Goal: Check status: Check status

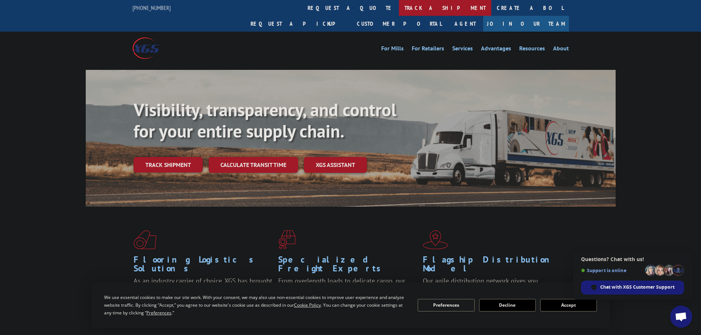
click at [399, 10] on link "track a shipment" at bounding box center [445, 8] width 92 height 16
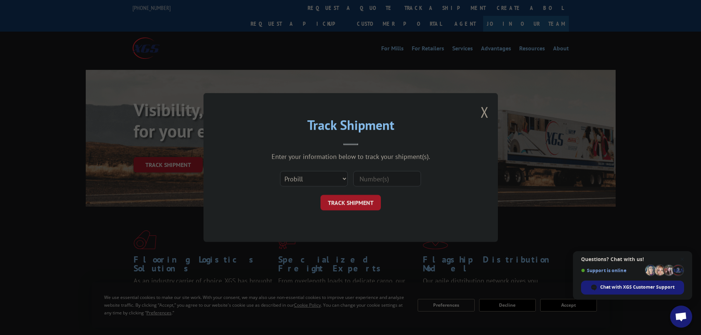
click at [393, 176] on input at bounding box center [387, 178] width 68 height 15
paste input "16945263"
click at [344, 204] on button "TRACK SHIPMENT" at bounding box center [350, 202] width 60 height 15
type input "16945263"
click at [346, 203] on button "TRACK SHIPMENT" at bounding box center [350, 202] width 60 height 15
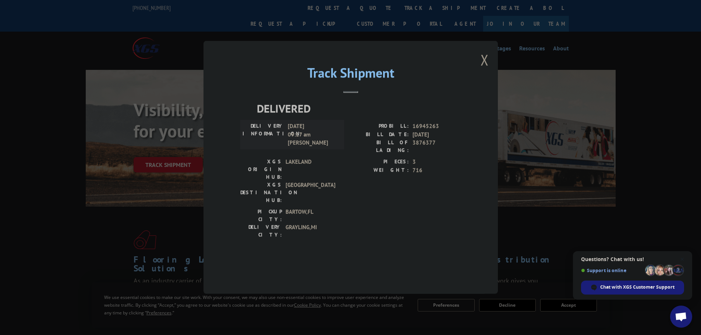
click at [290, 142] on div "DELIVERY INFORMATION: [DATE] 09:17 am [PERSON_NAME]" at bounding box center [292, 134] width 104 height 29
click at [481, 70] on button "Close modal" at bounding box center [485, 60] width 8 height 20
